Goal: Communication & Community: Answer question/provide support

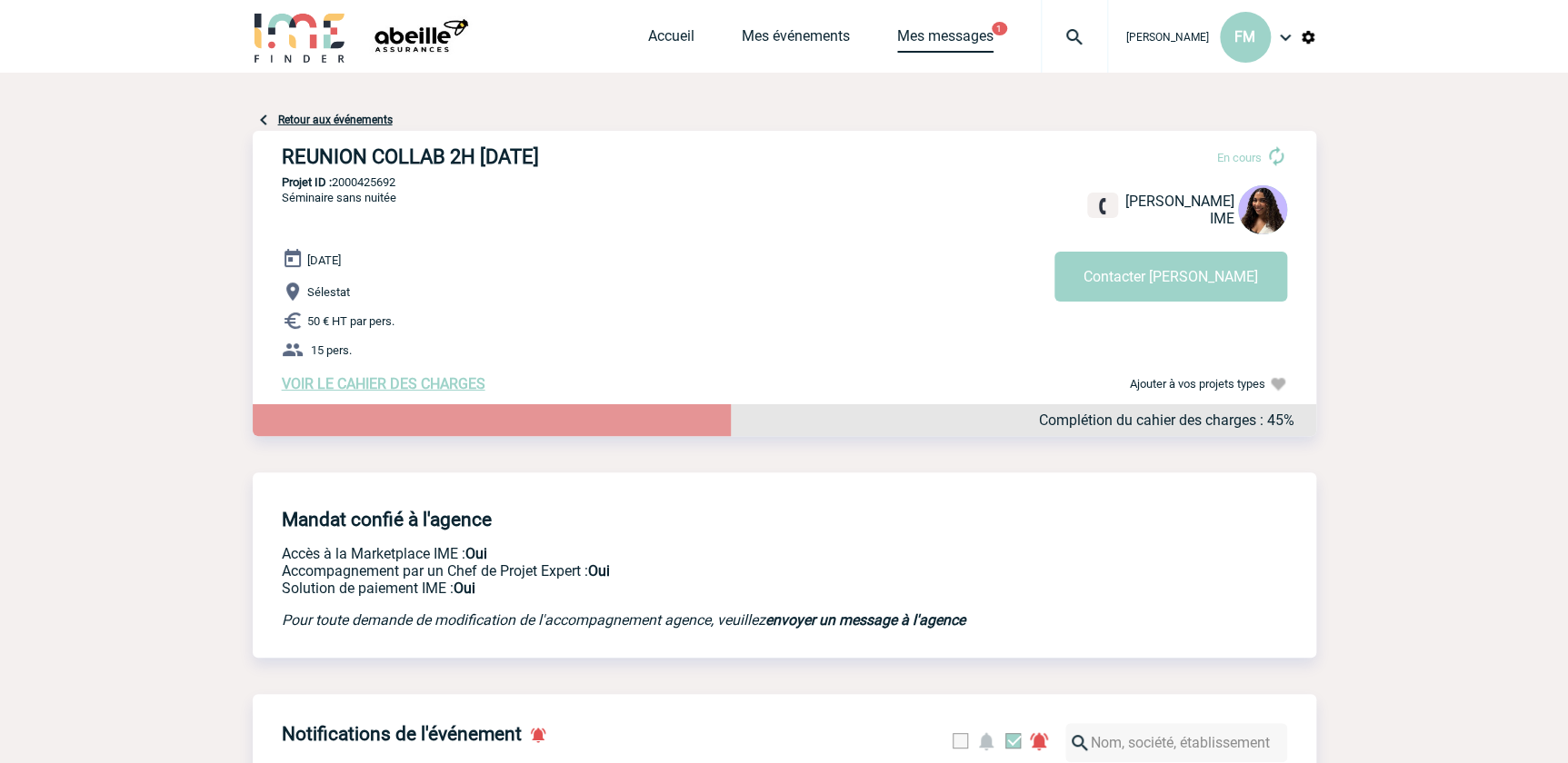
click at [925, 38] on link "Mes messages" at bounding box center [945, 40] width 97 height 26
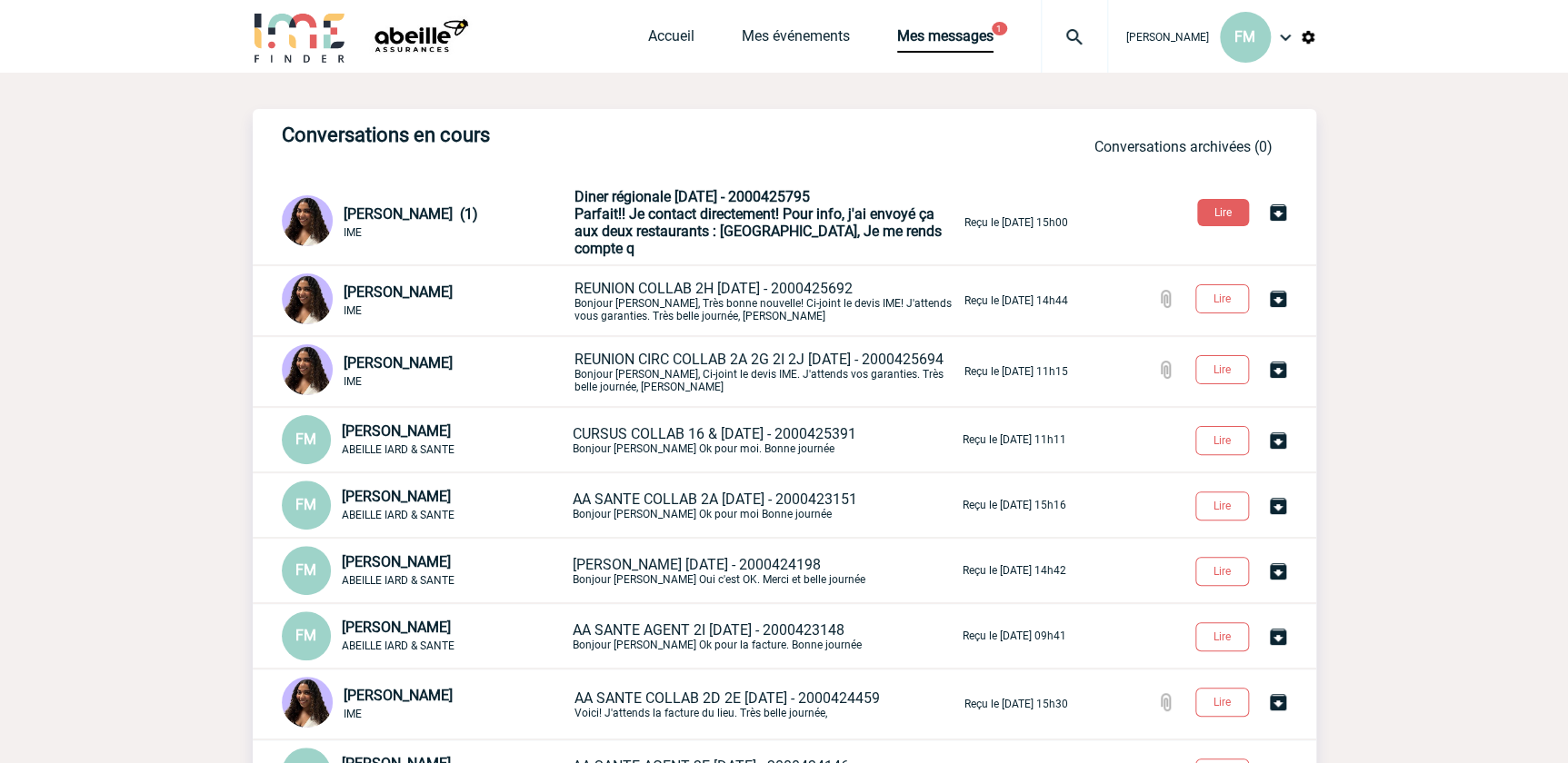
click at [760, 195] on span "Diner régionale [DATE] - 2000425795" at bounding box center [692, 196] width 235 height 17
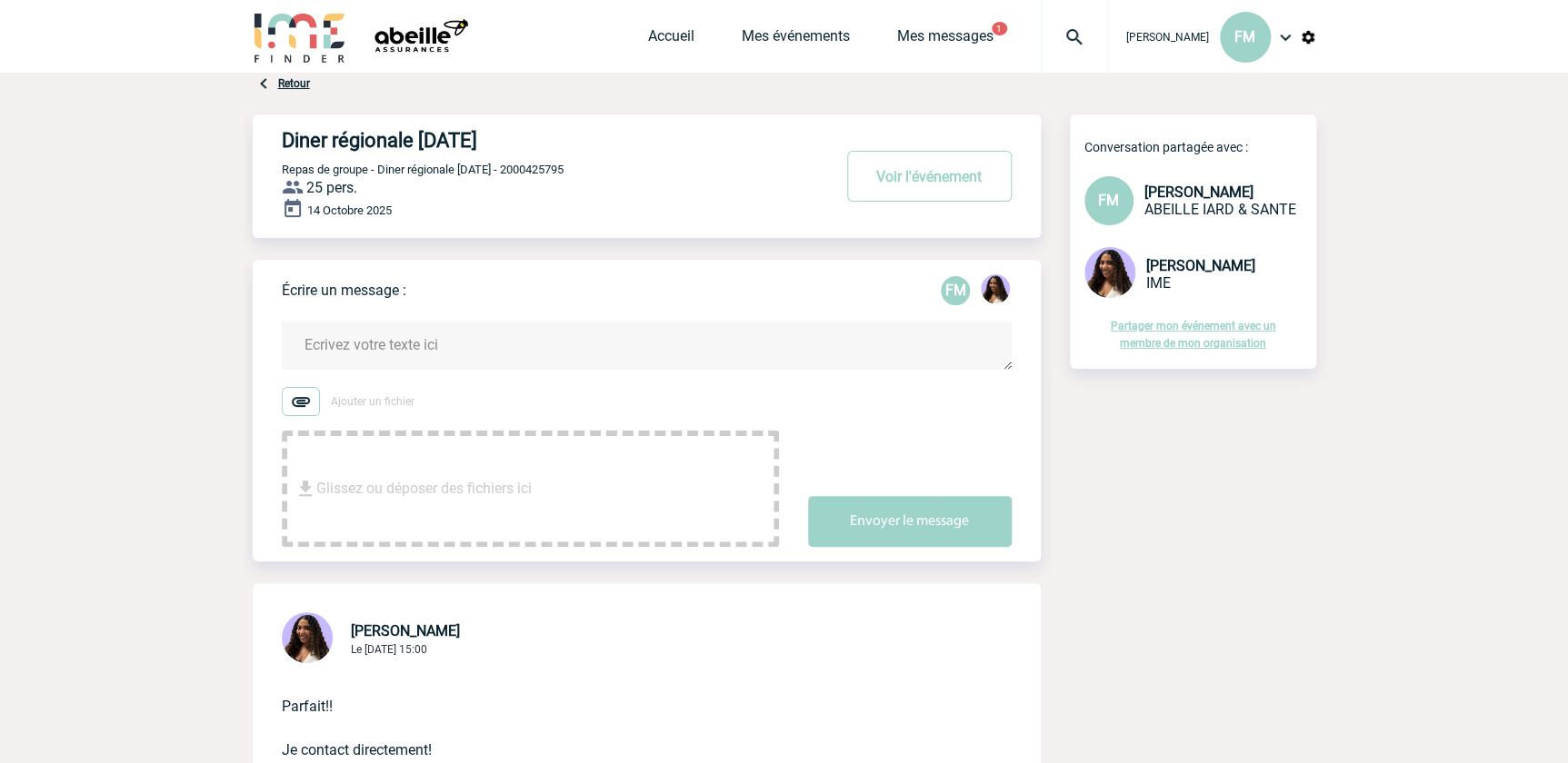
click at [436, 327] on textarea at bounding box center [647, 346] width 730 height 48
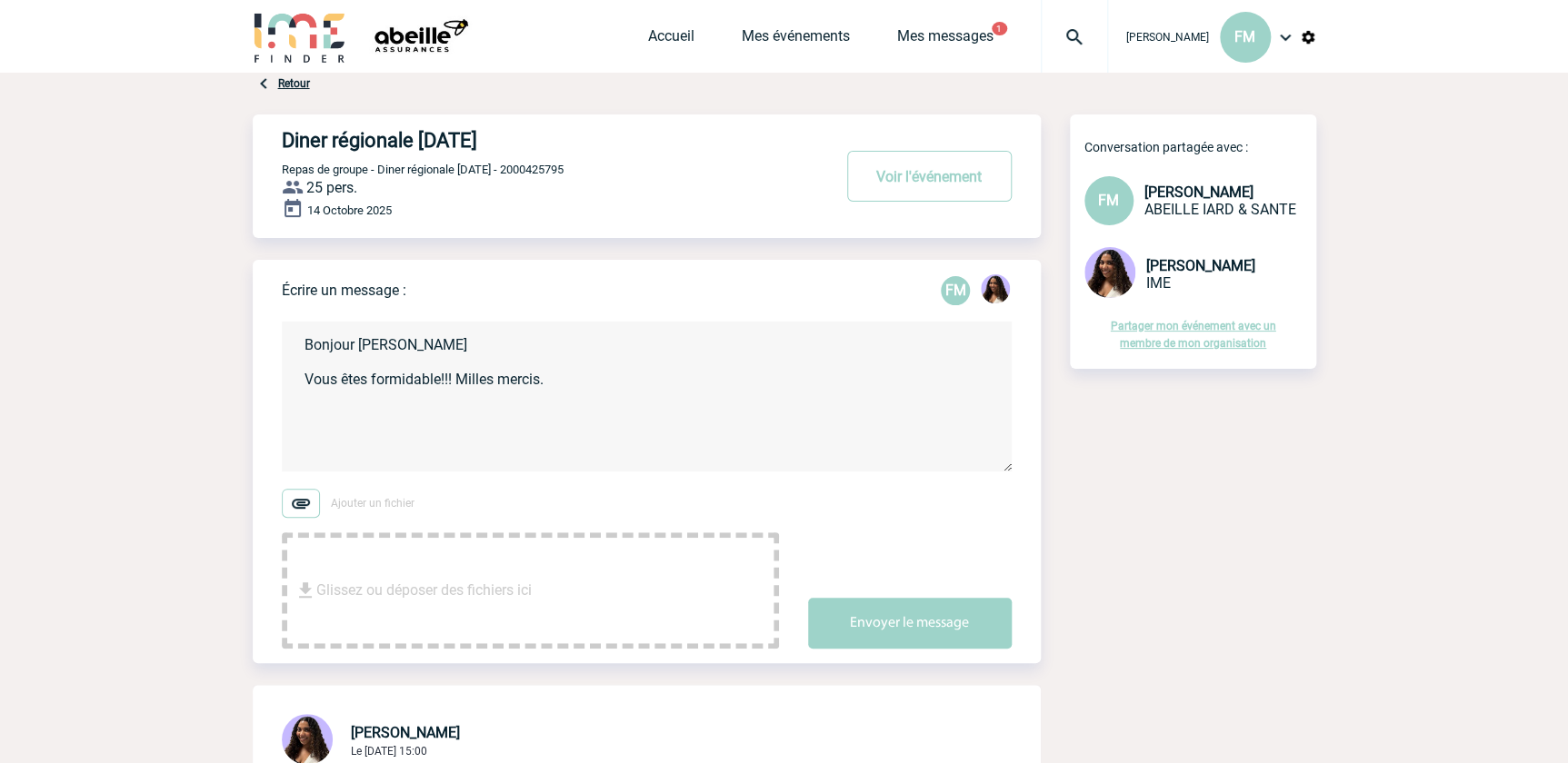
click at [491, 381] on textarea "Bonjour Jessica Vous êtes formidable!!! Milles mercis." at bounding box center [647, 396] width 730 height 150
click at [569, 372] on textarea "Bonjour Jessica Vous êtes formidable!!! Mille mercis." at bounding box center [647, 396] width 730 height 150
click at [565, 382] on textarea "Bonjour Jessica Vous êtes formidable!!! Mille mercis." at bounding box center [647, 396] width 730 height 150
type textarea "Bonjour Jessica Vous êtes formidable!!! Mille mercis à vous! Bonne fin de journ…"
click at [920, 611] on button "Envoyer le message" at bounding box center [910, 623] width 203 height 51
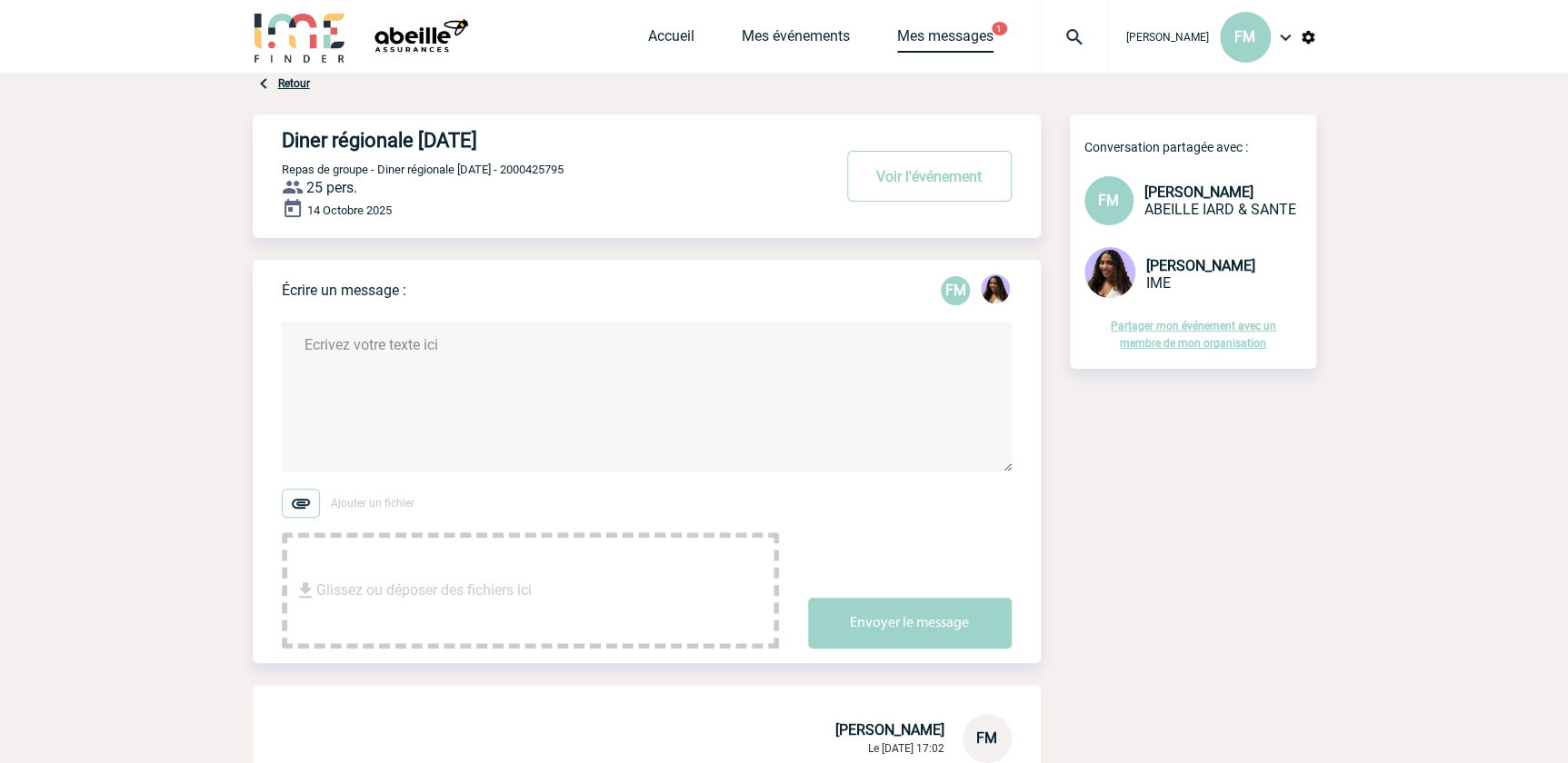
click at [956, 34] on link "Mes messages" at bounding box center [945, 40] width 97 height 26
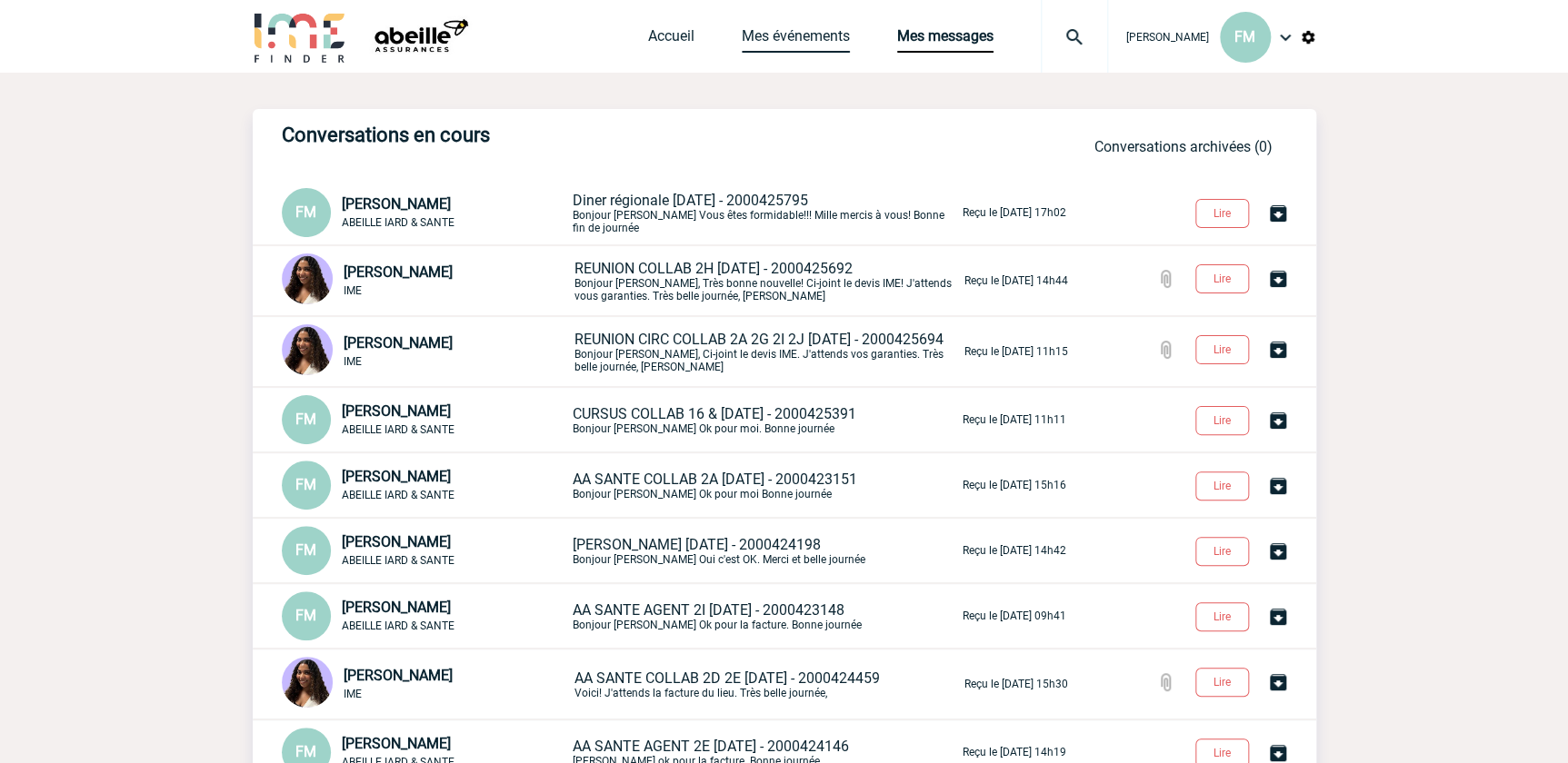
click at [799, 40] on link "Mes événements" at bounding box center [795, 40] width 109 height 26
